Goal: Find specific page/section: Find specific page/section

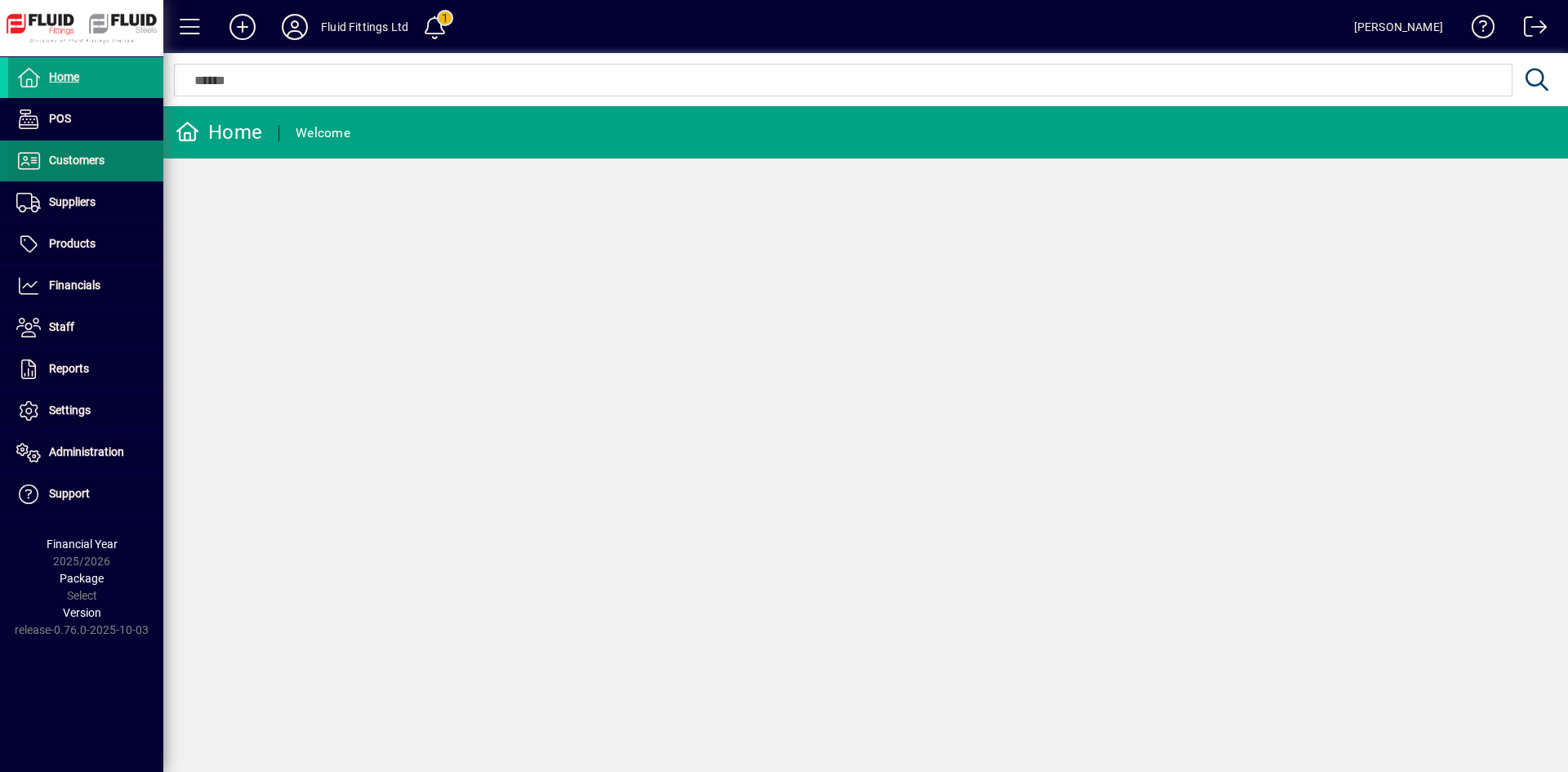
click at [86, 153] on span "Customers" at bounding box center [56, 161] width 96 height 20
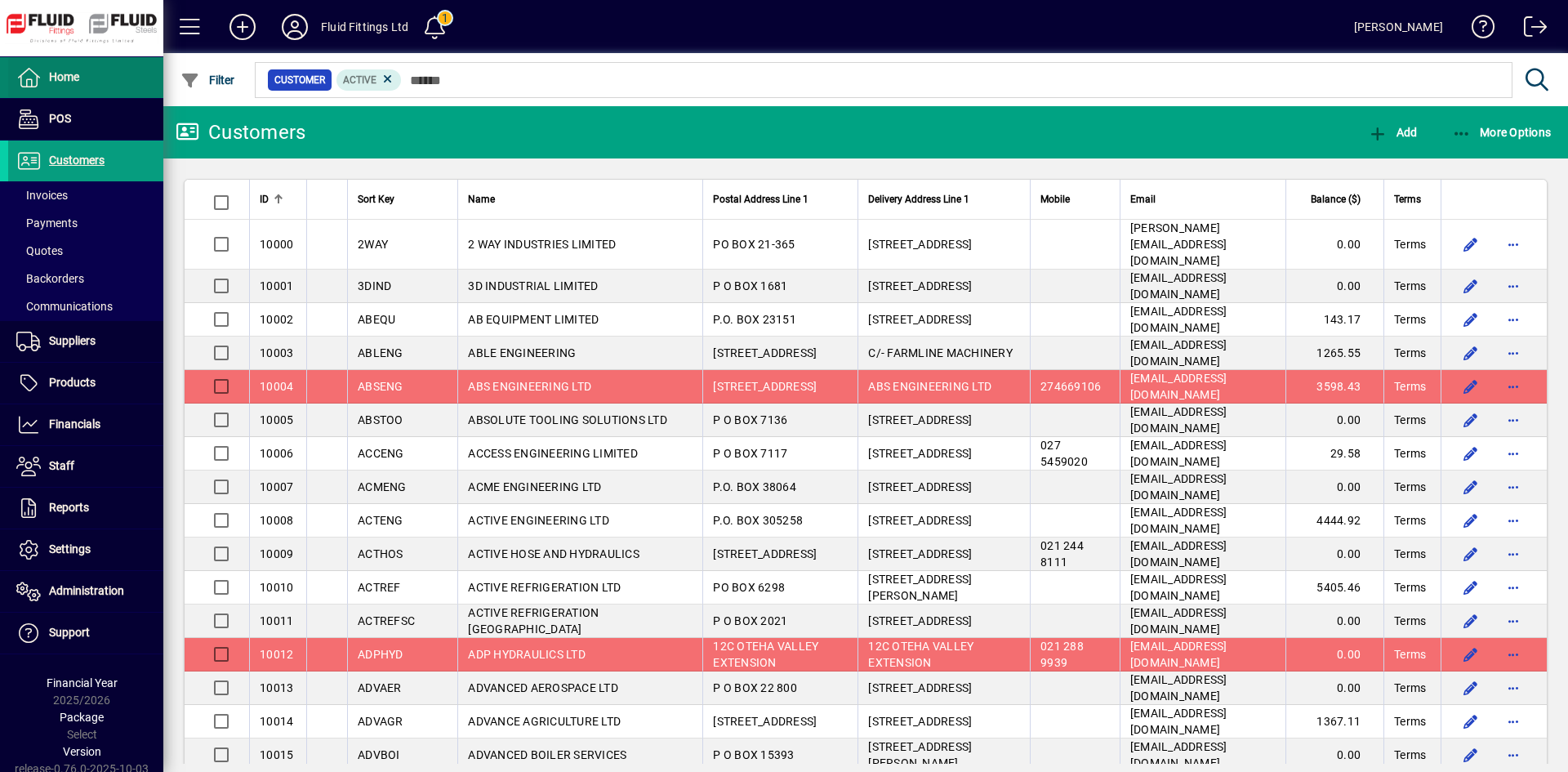
click at [71, 71] on span "Home" at bounding box center [65, 76] width 31 height 13
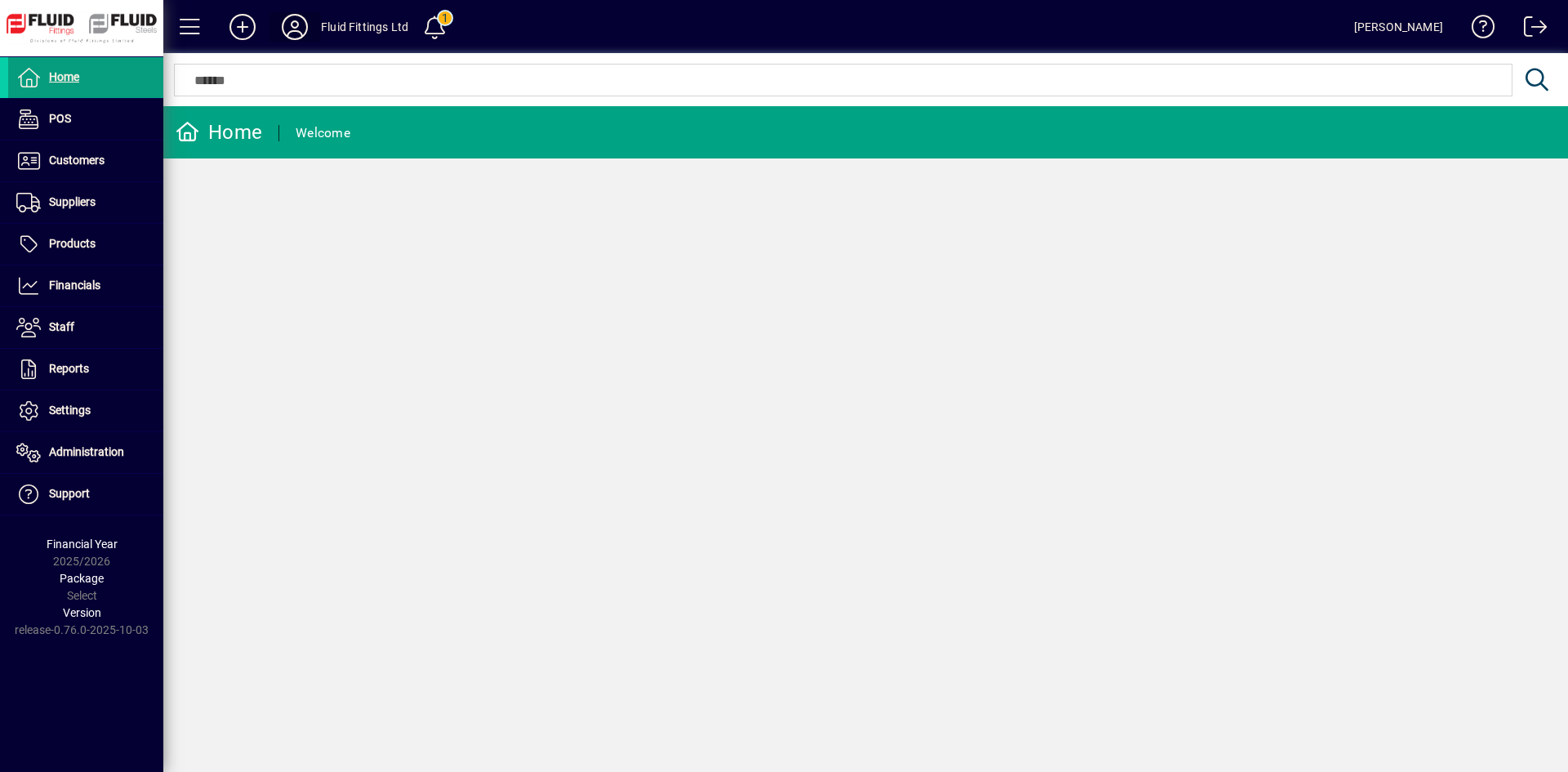
click at [293, 17] on icon at bounding box center [294, 26] width 32 height 26
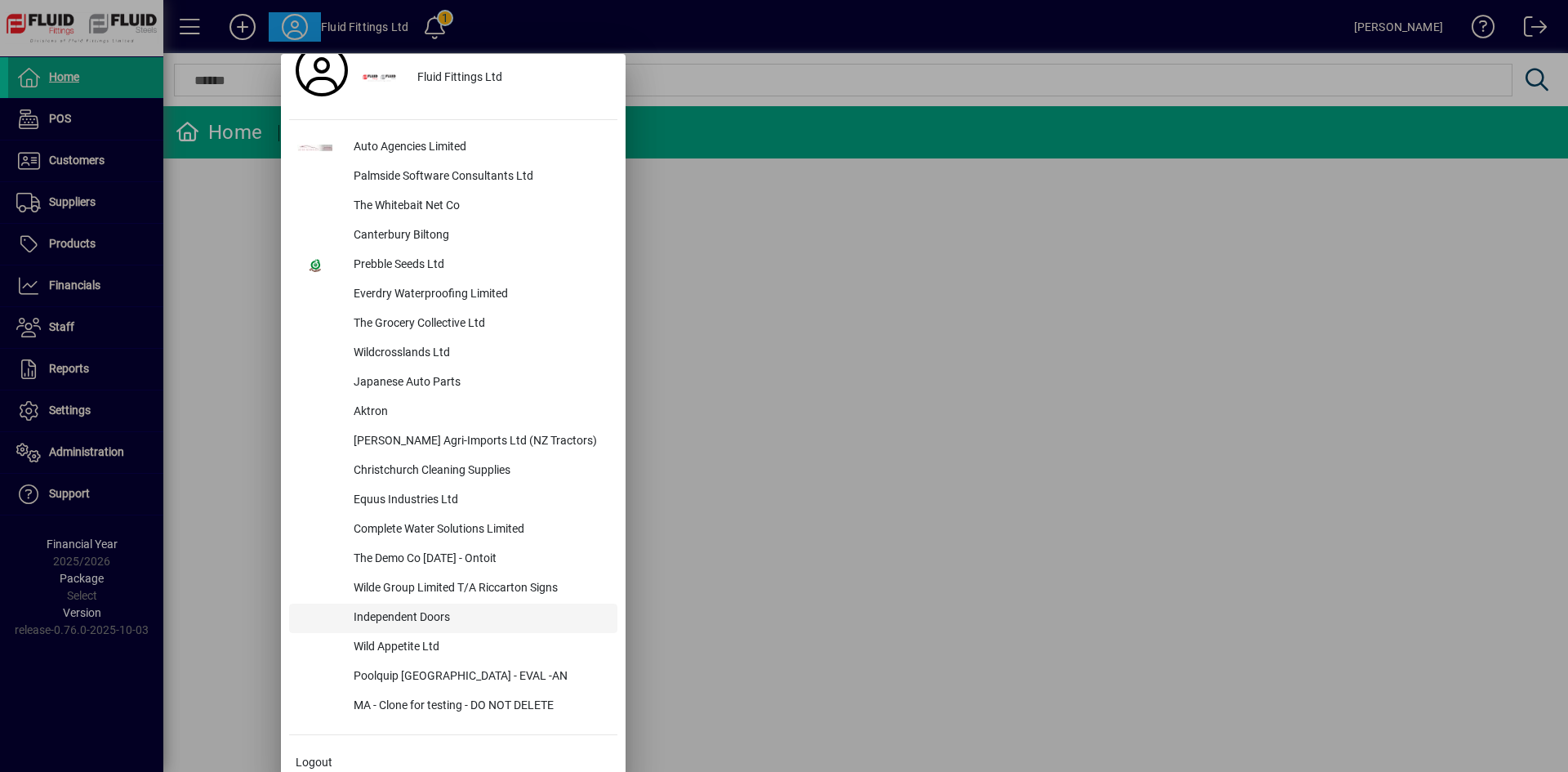
scroll to position [41, 0]
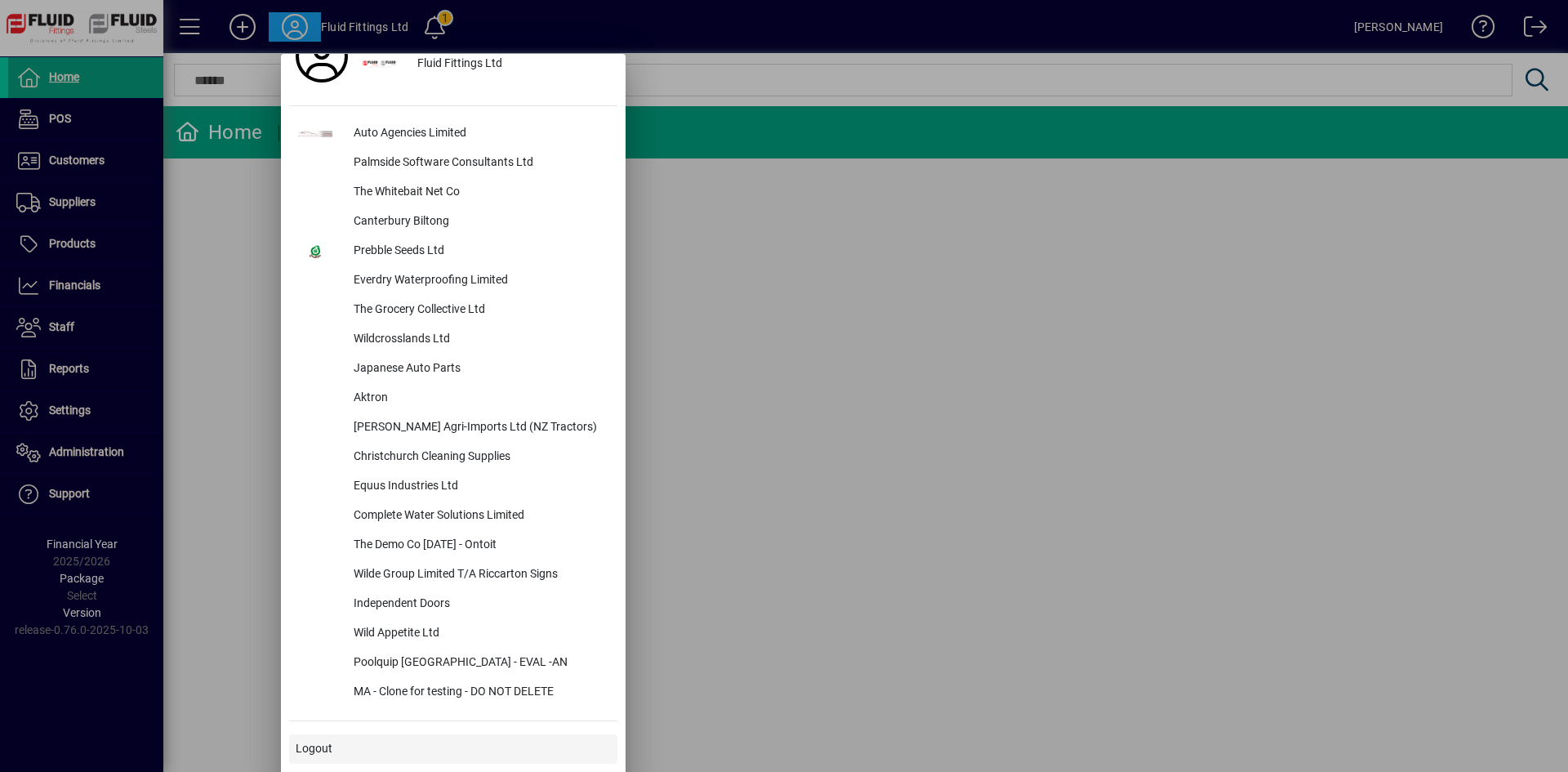
click at [325, 747] on span "Logout" at bounding box center [313, 748] width 37 height 17
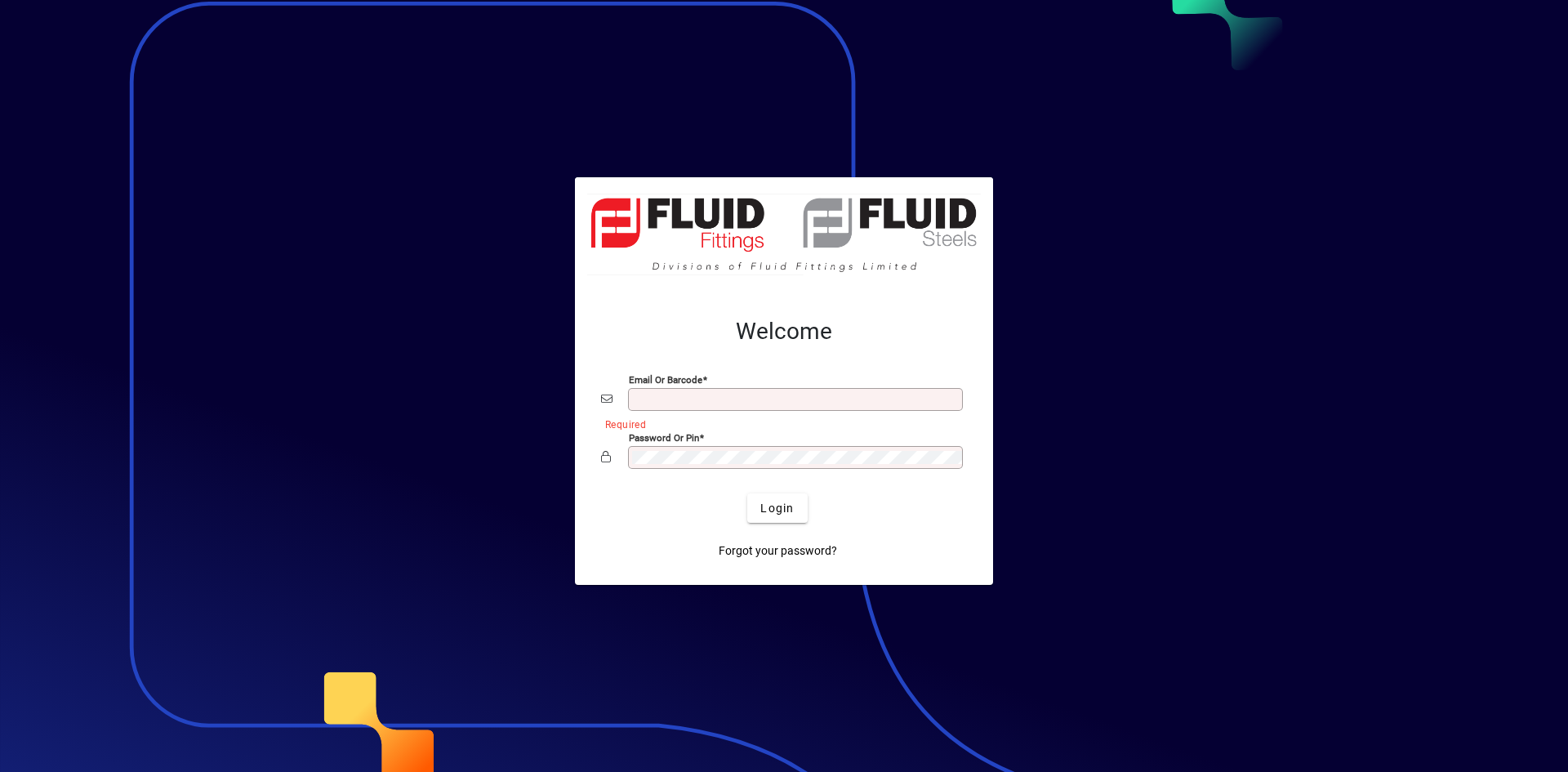
type input "**********"
click at [770, 511] on span "Login" at bounding box center [776, 508] width 33 height 17
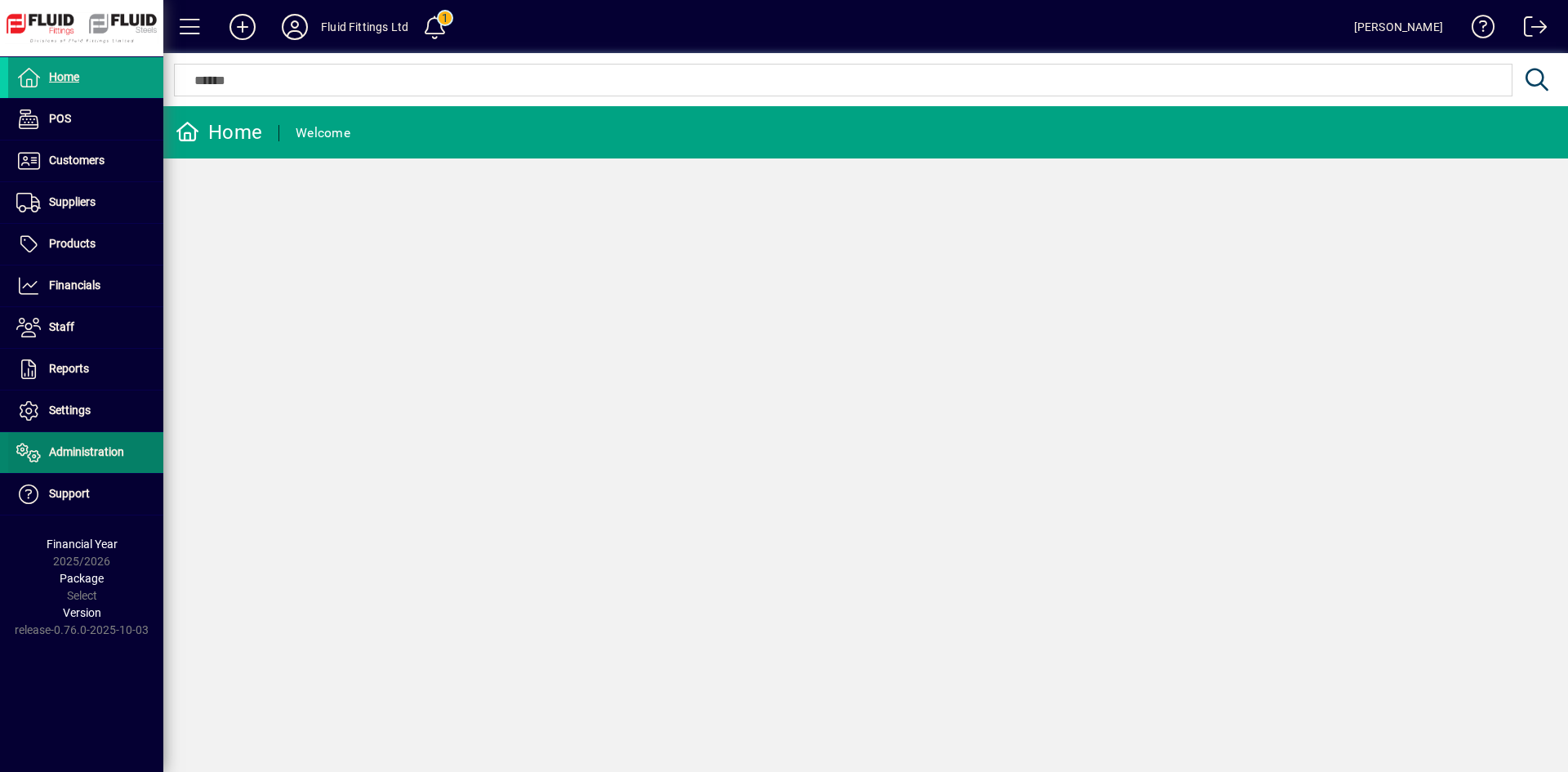
click at [68, 447] on span "Administration" at bounding box center [87, 452] width 75 height 13
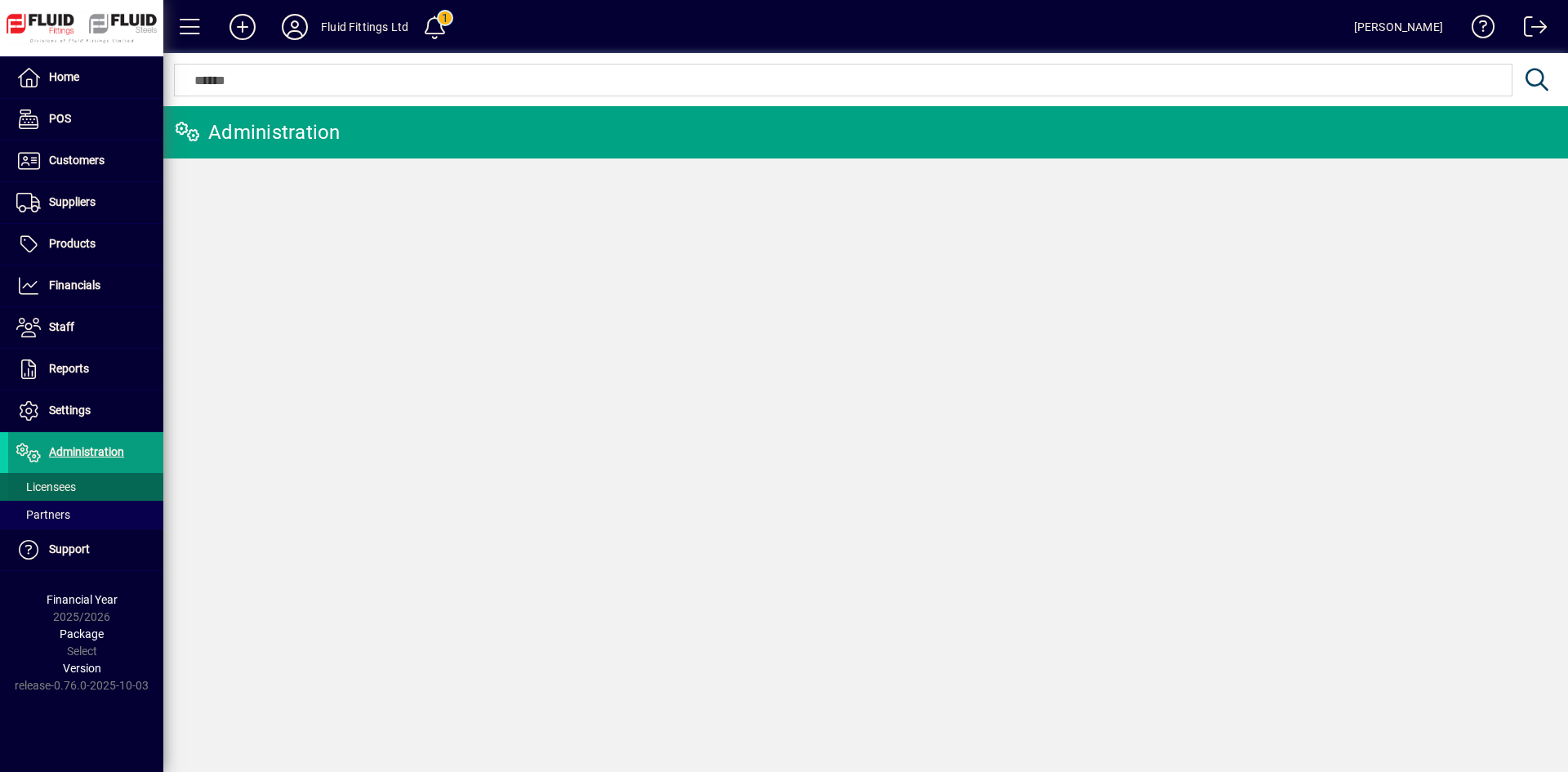
click at [66, 483] on span "Licensees" at bounding box center [46, 487] width 59 height 13
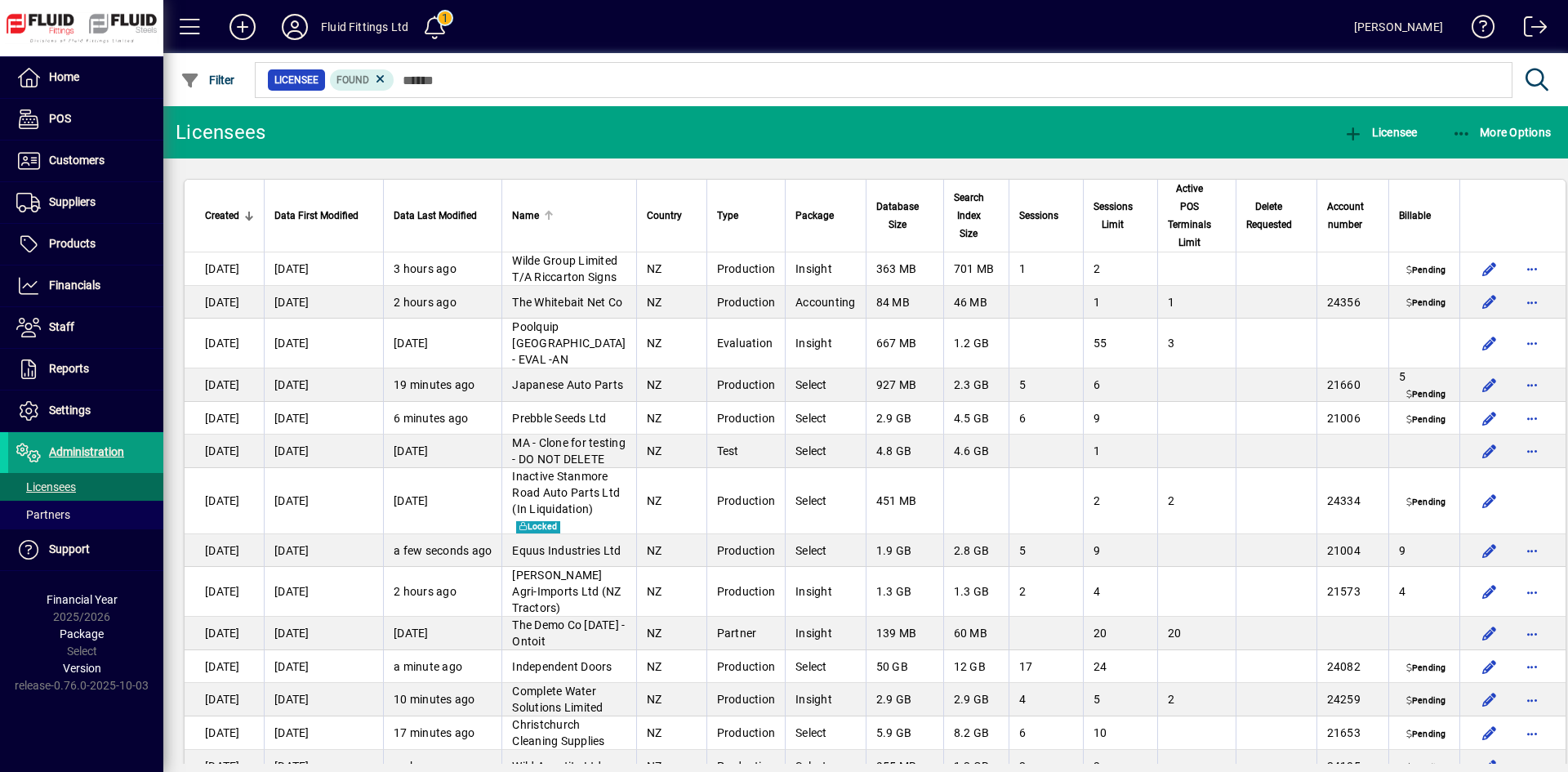
click at [556, 211] on div "Name" at bounding box center [568, 215] width 113 height 18
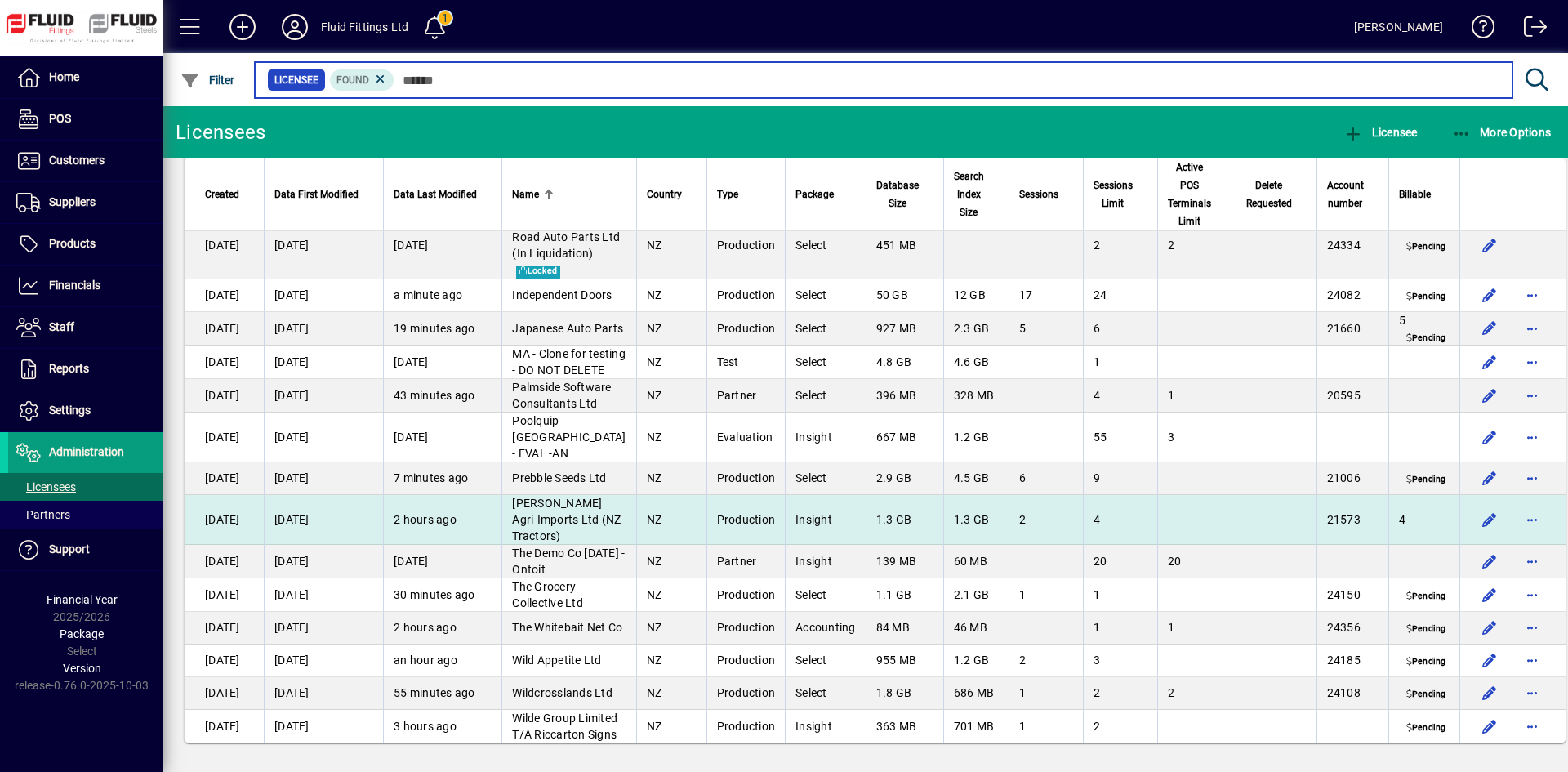
scroll to position [721, 0]
